Goal: Transaction & Acquisition: Purchase product/service

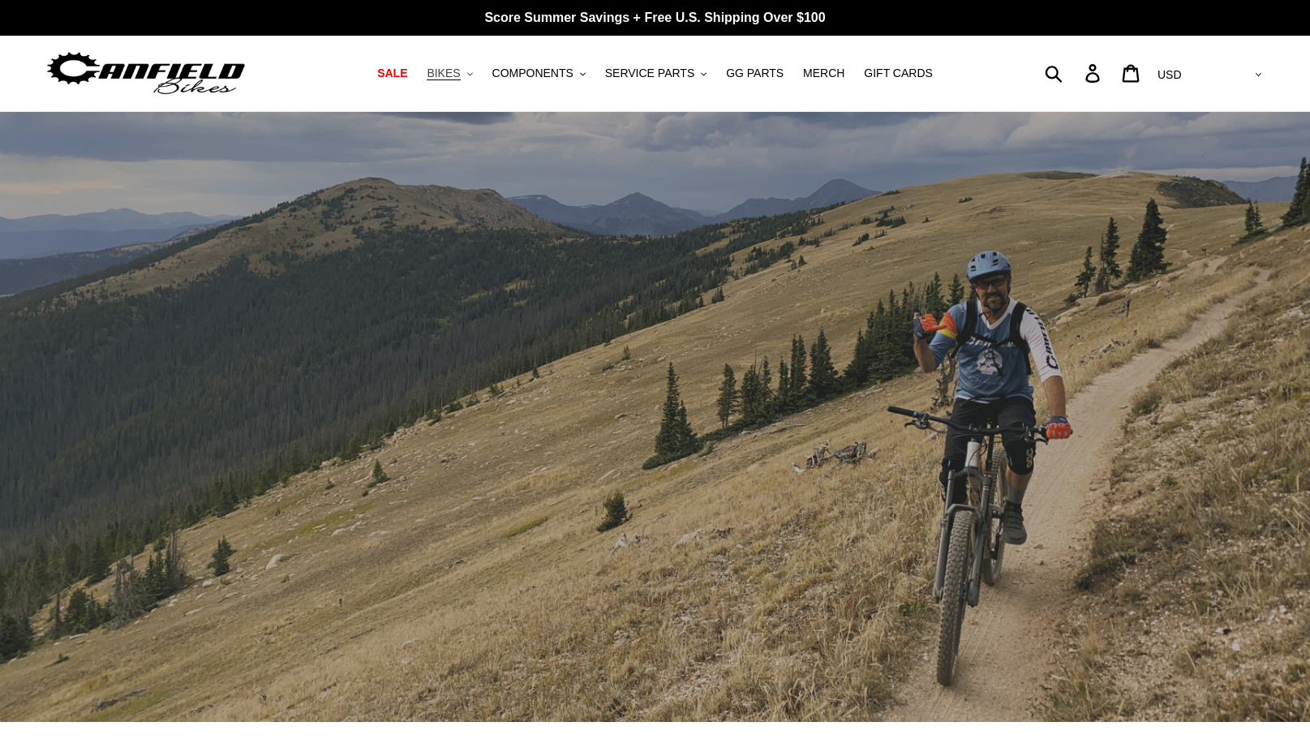
click at [480, 71] on button "BIKES .cls-1{fill:#231f20}" at bounding box center [450, 73] width 62 height 22
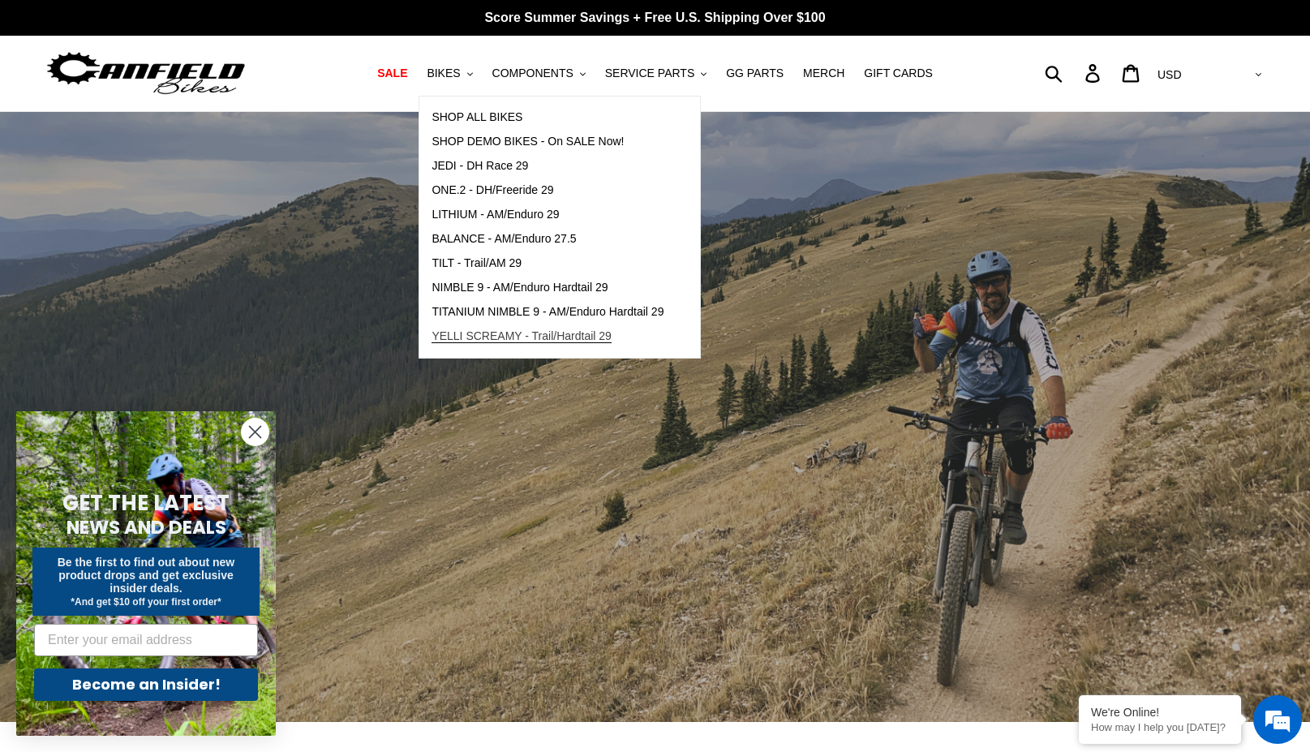
click at [503, 336] on span "YELLI SCREAMY - Trail/Hardtail 29" at bounding box center [522, 336] width 180 height 14
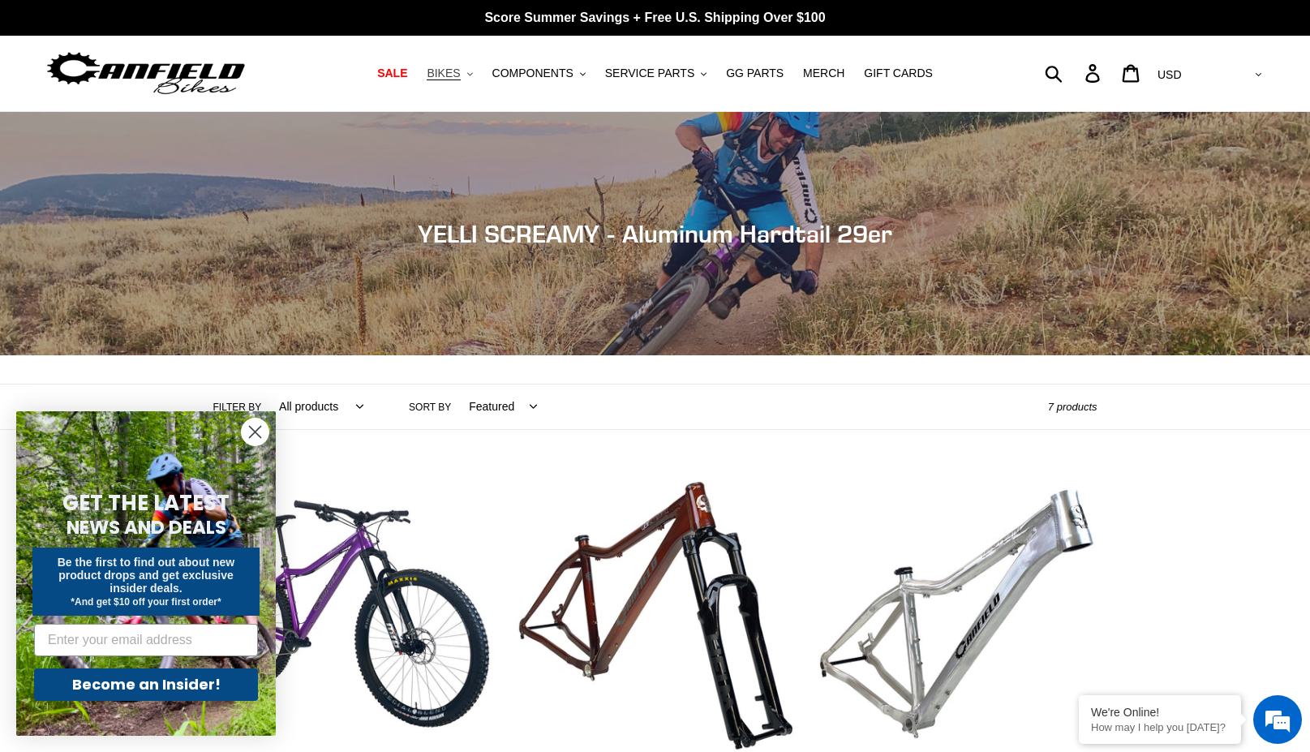
click at [480, 69] on button "BIKES .cls-1{fill:#231f20}" at bounding box center [450, 73] width 62 height 22
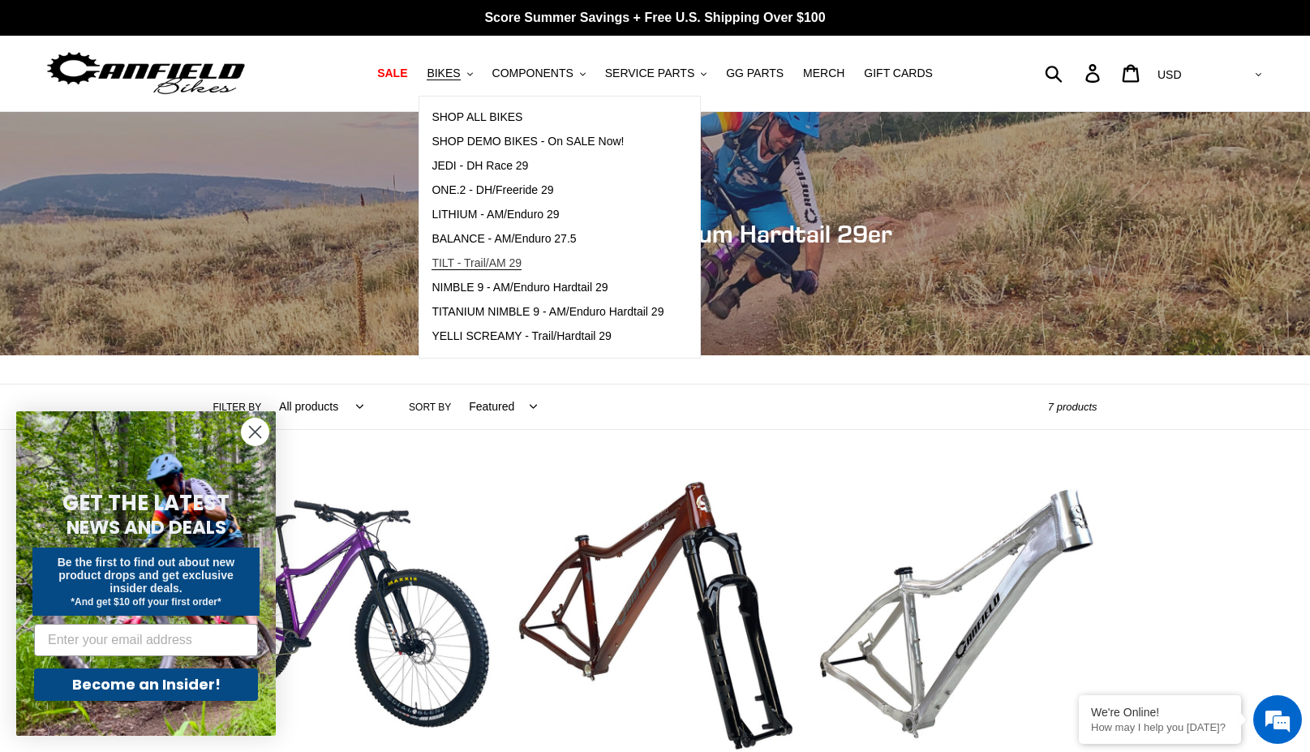
click at [468, 256] on span "TILT - Trail/AM 29" at bounding box center [477, 263] width 90 height 14
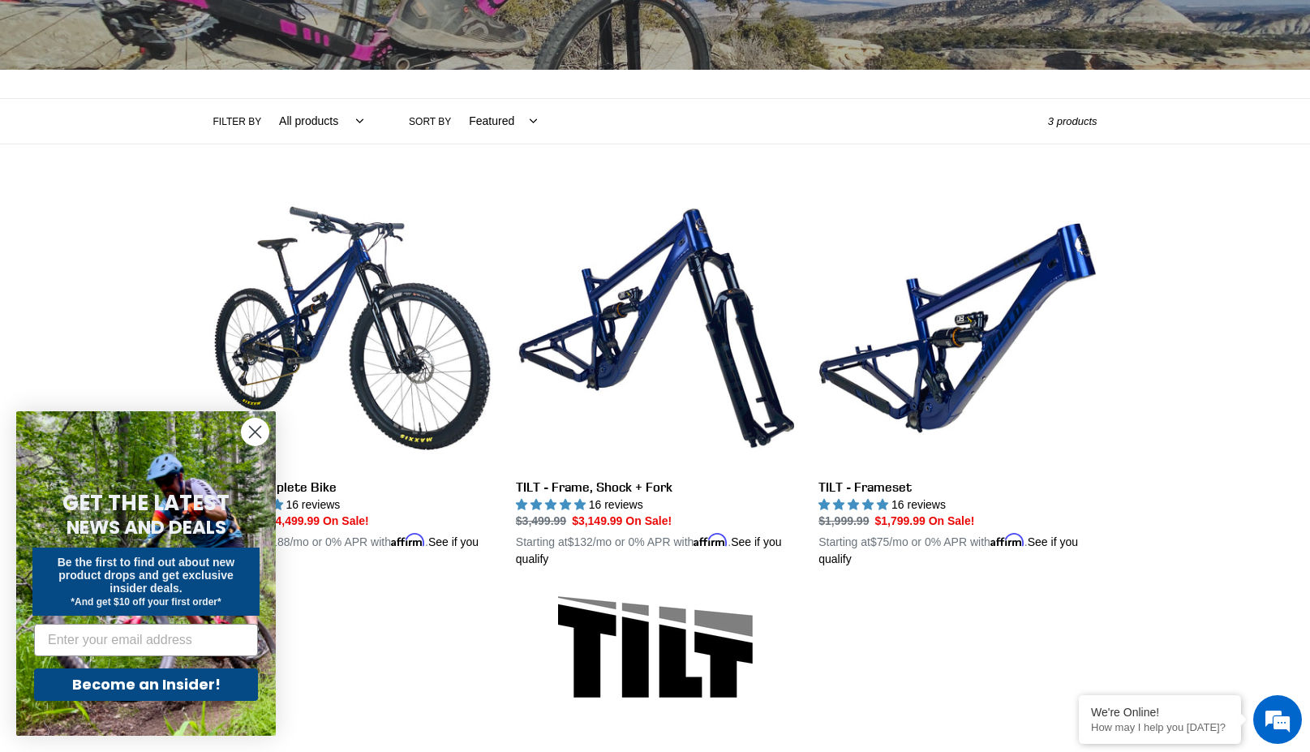
scroll to position [324, 0]
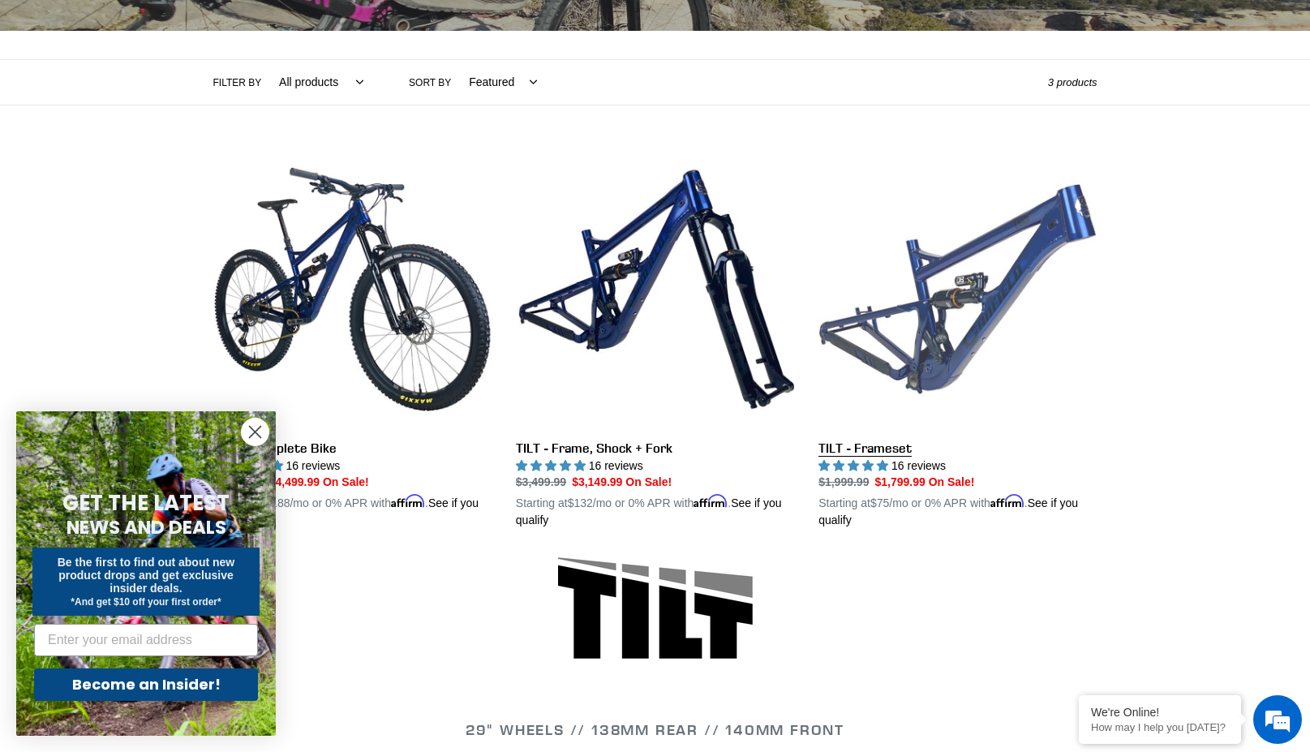
click at [951, 363] on link "TILT - Frameset" at bounding box center [957, 340] width 278 height 380
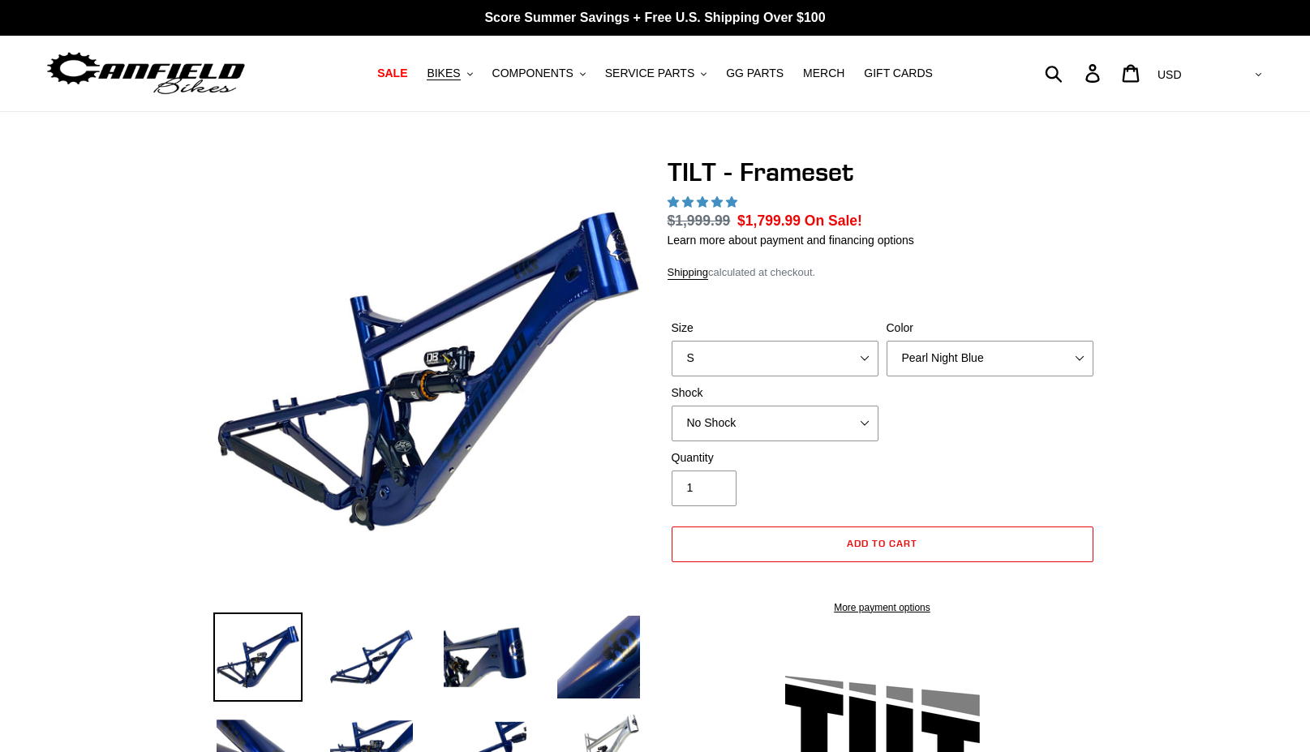
select select "highest-rating"
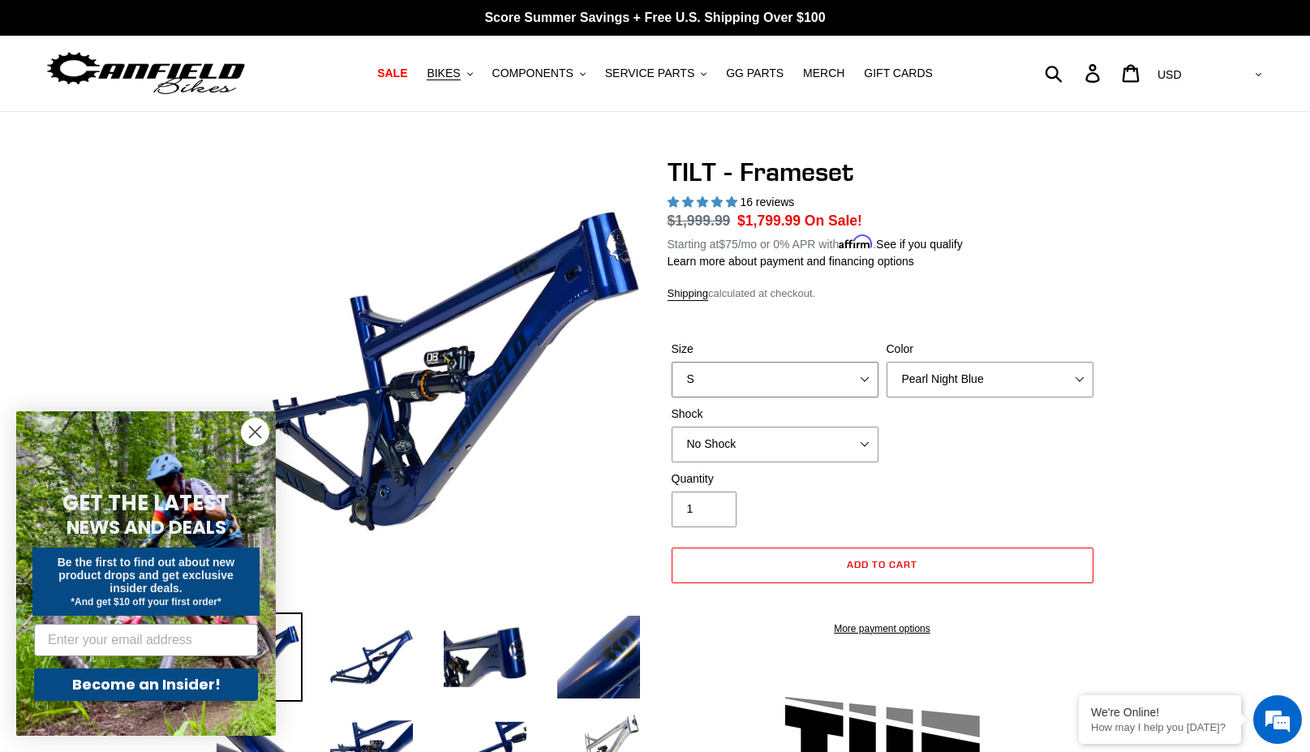
click at [863, 377] on select "S M L XL" at bounding box center [775, 380] width 207 height 36
click at [672, 362] on select "S M L XL" at bounding box center [775, 380] width 207 height 36
click at [861, 374] on select "S M L XL" at bounding box center [775, 380] width 207 height 36
select select "S"
click at [672, 362] on select "S M L XL" at bounding box center [775, 380] width 207 height 36
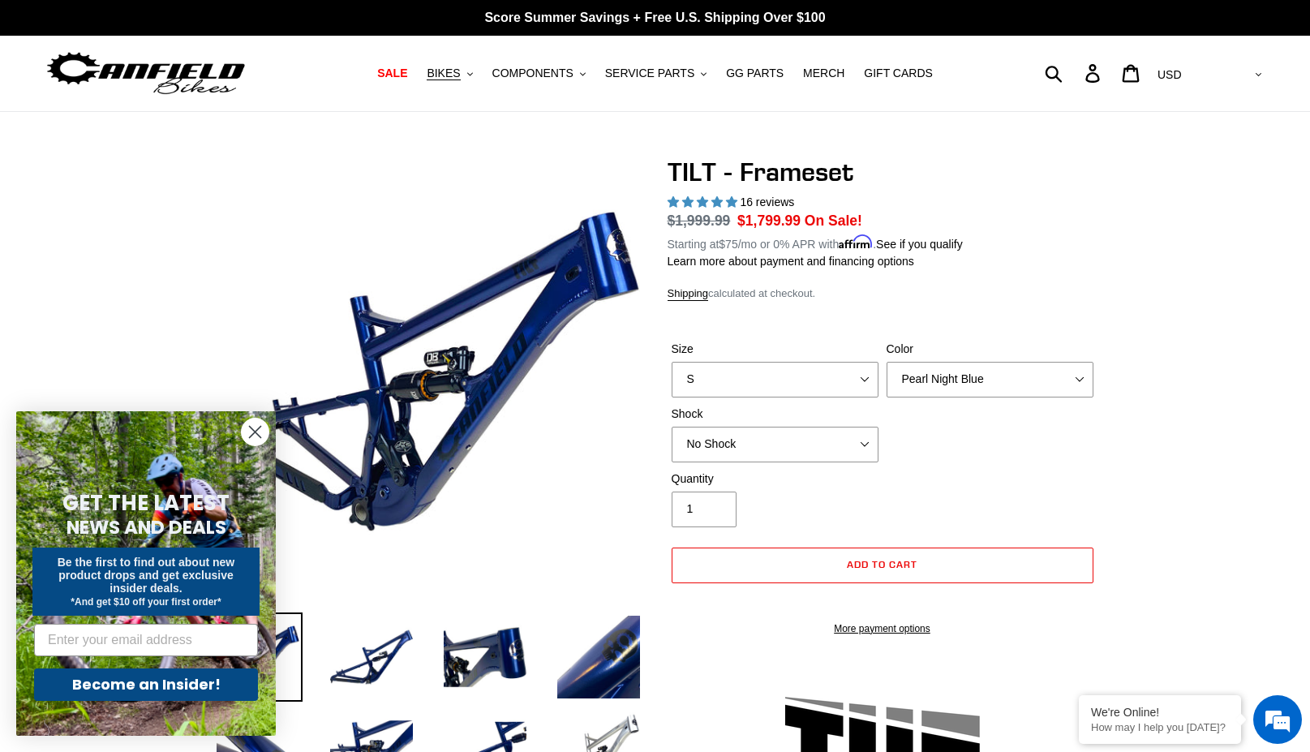
click at [252, 429] on icon "Close dialog" at bounding box center [255, 432] width 11 height 11
